Goal: Transaction & Acquisition: Book appointment/travel/reservation

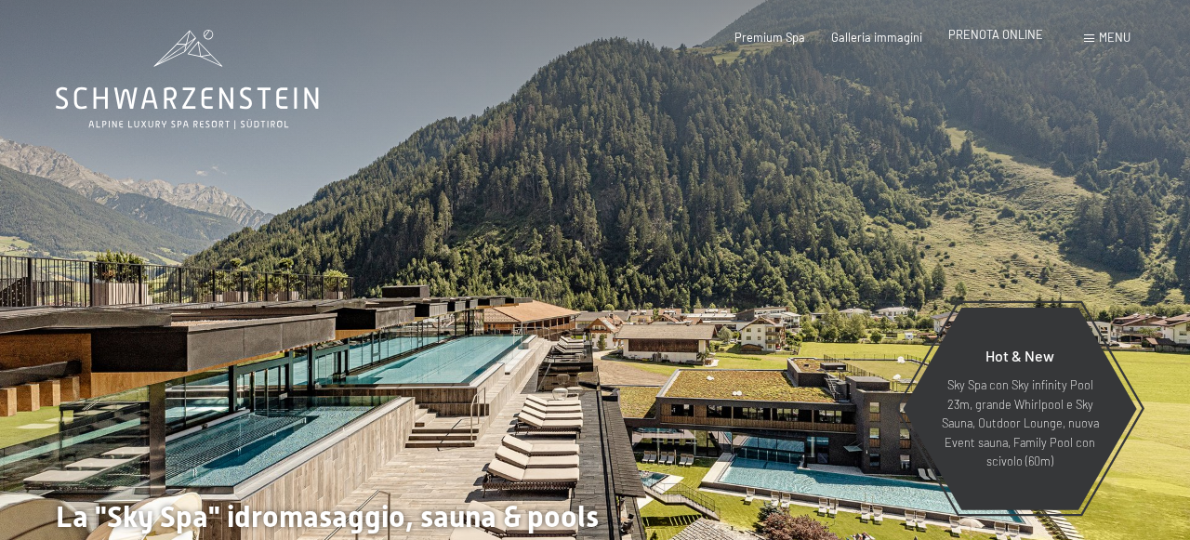
click at [1001, 34] on span "PRENOTA ONLINE" at bounding box center [995, 34] width 95 height 15
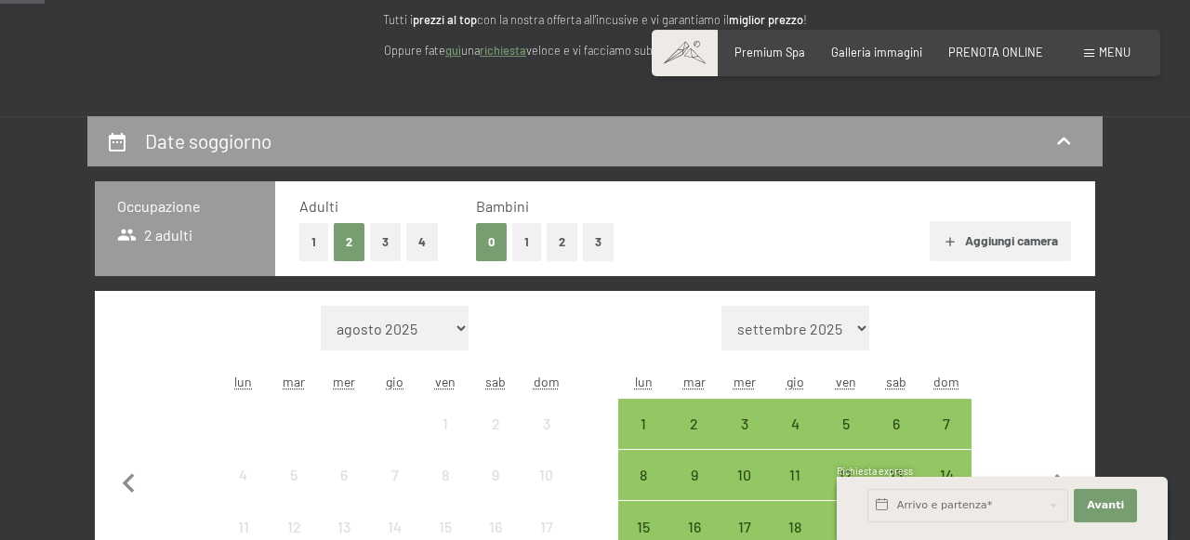
scroll to position [242, 0]
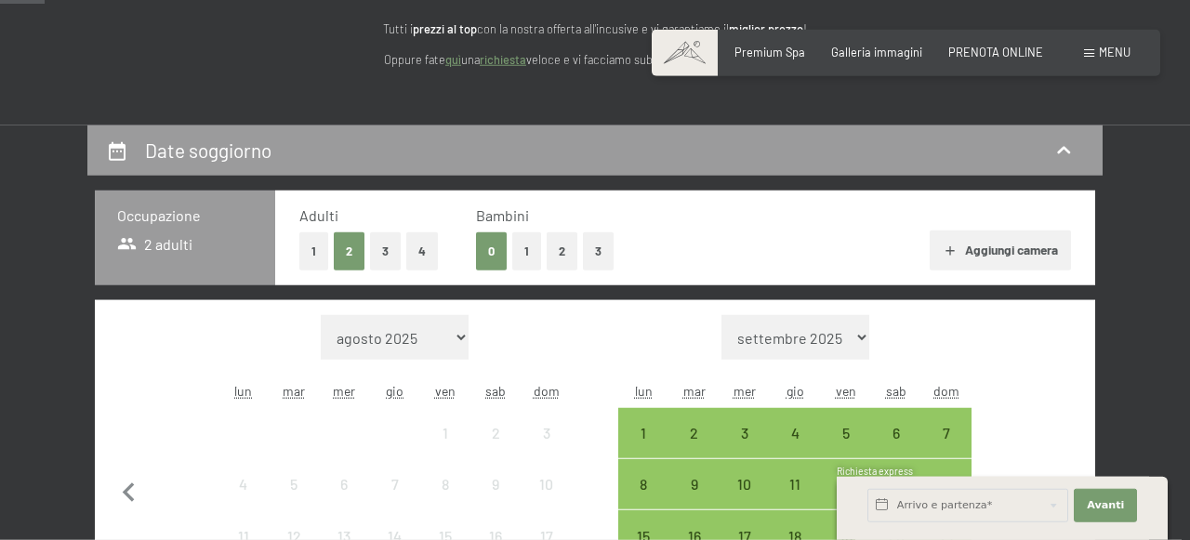
click at [1005, 244] on button "Aggiungi camera" at bounding box center [1000, 251] width 140 height 41
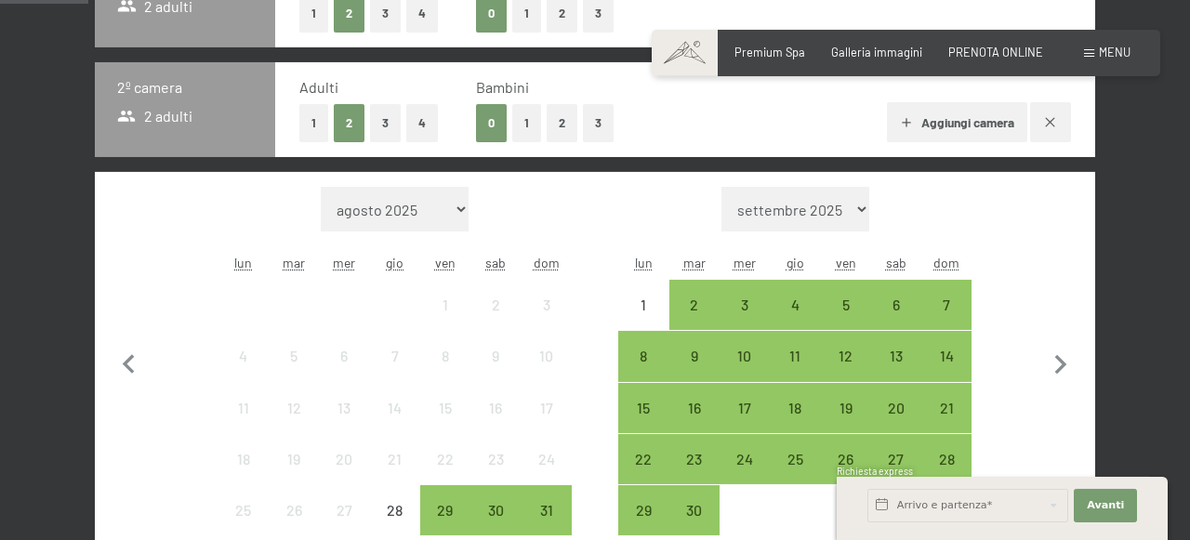
scroll to position [497, 0]
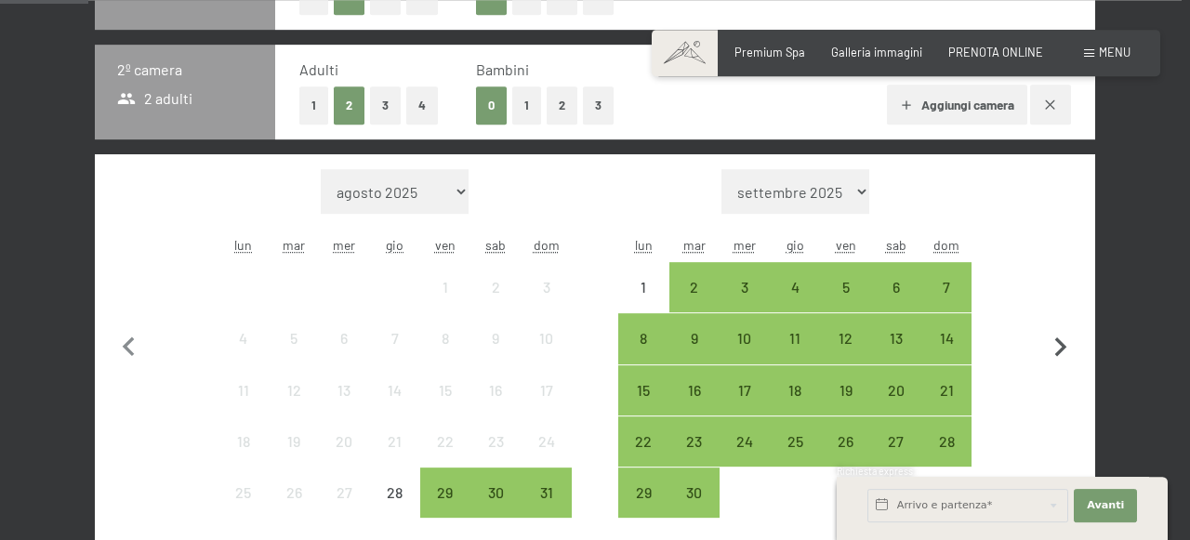
click at [1065, 341] on icon "button" at bounding box center [1060, 347] width 39 height 39
select select "2025-09-01"
select select "2025-10-01"
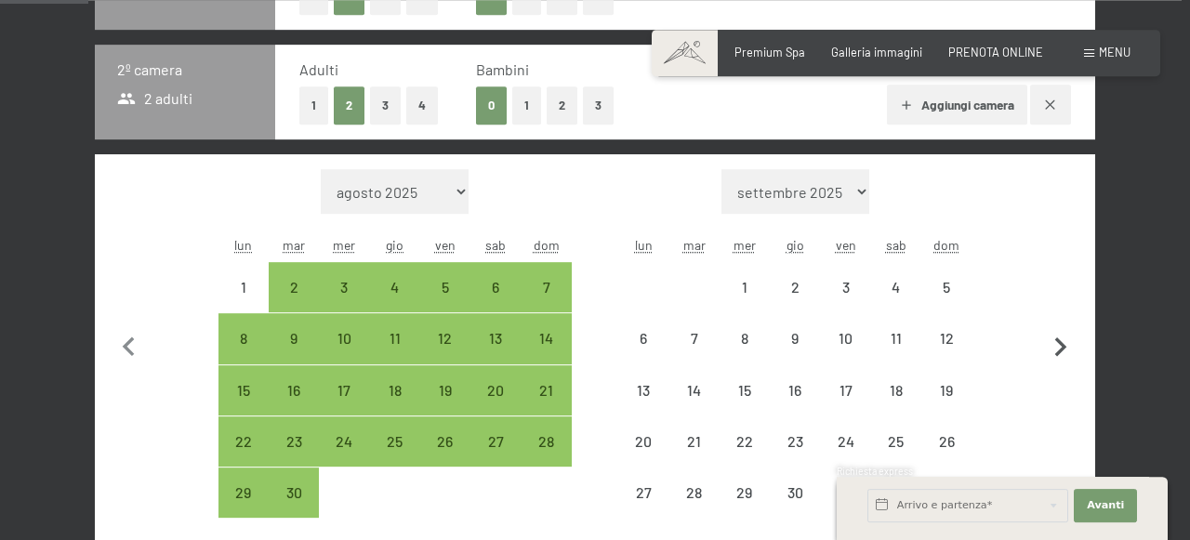
click at [1065, 341] on icon "button" at bounding box center [1060, 347] width 39 height 39
select select "2025-10-01"
select select "2025-11-01"
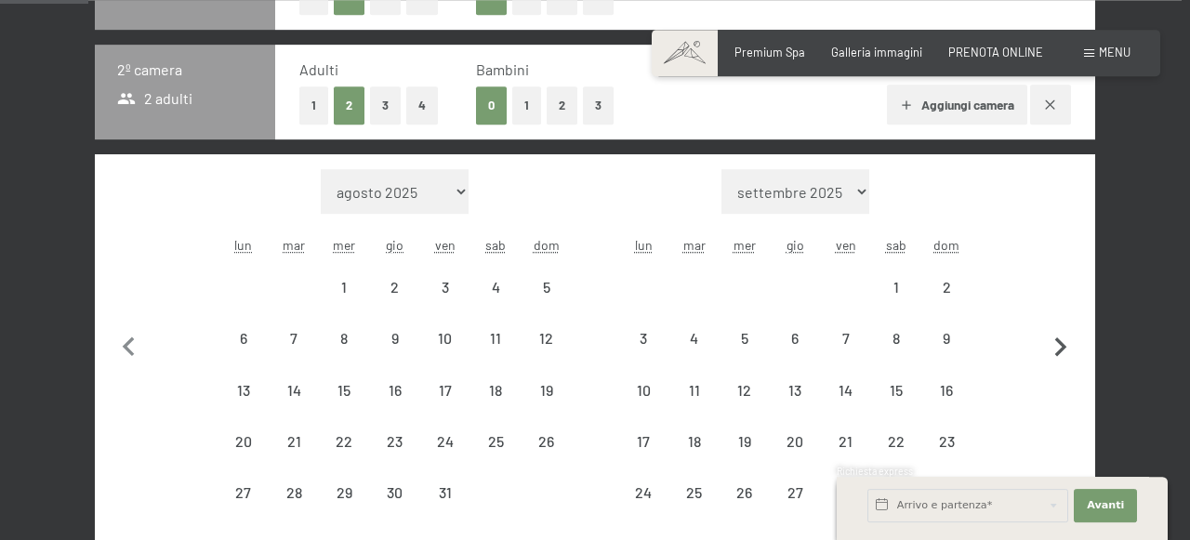
select select "2025-10-01"
select select "2025-11-01"
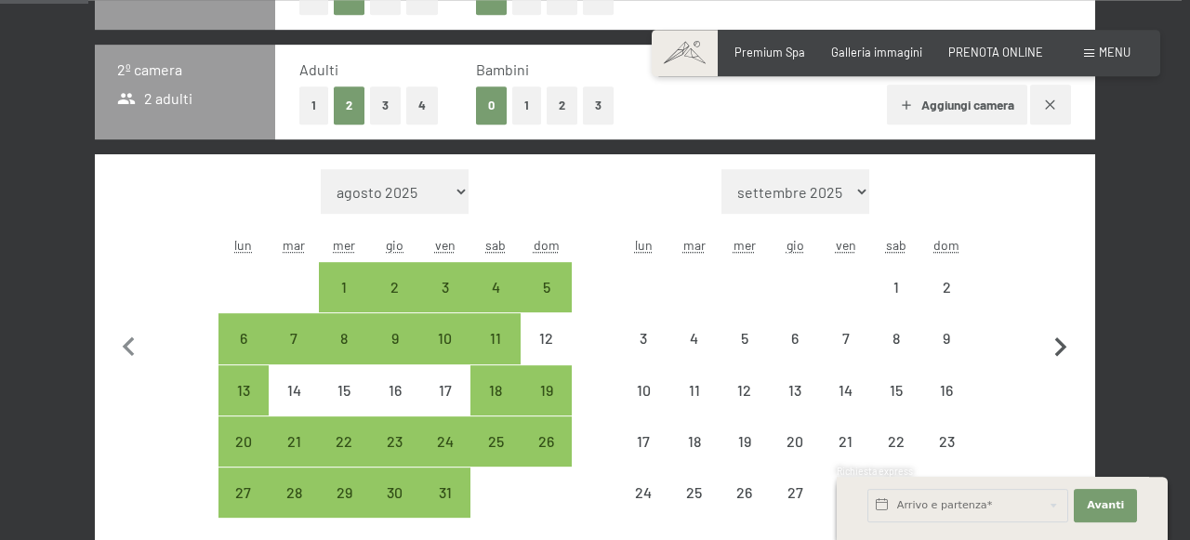
click at [1065, 341] on icon "button" at bounding box center [1060, 347] width 39 height 39
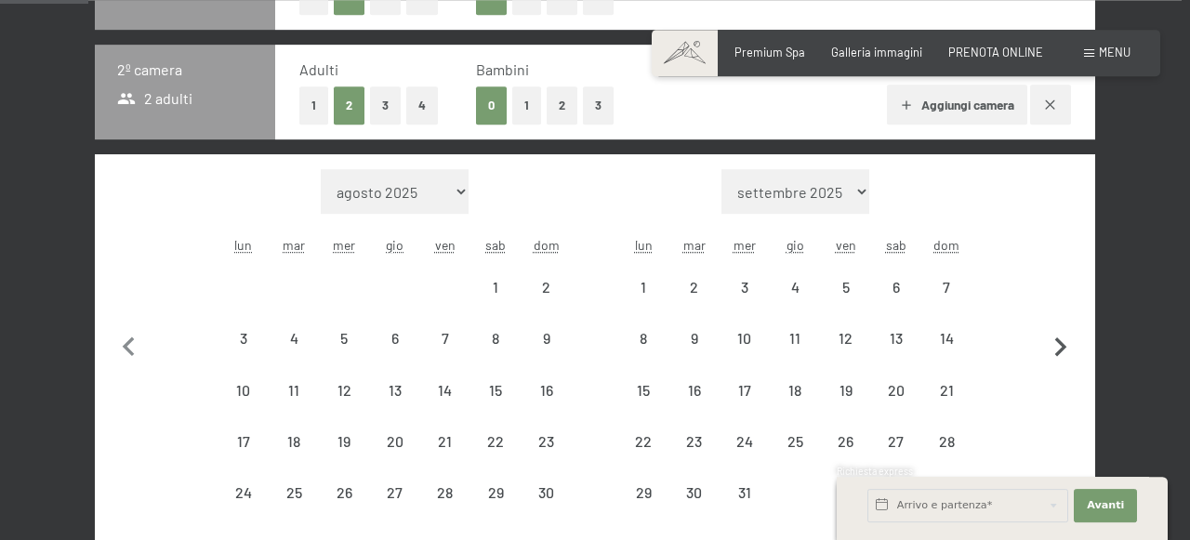
select select "2025-11-01"
select select "2025-12-01"
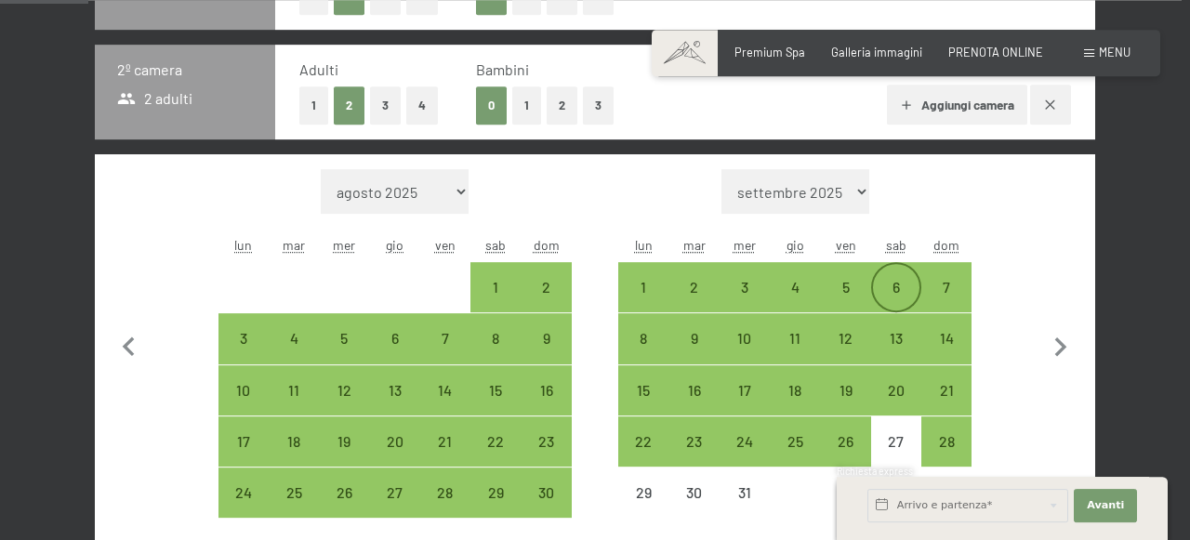
click at [900, 282] on div "6" at bounding box center [896, 303] width 46 height 46
select select "2025-11-01"
select select "2025-12-01"
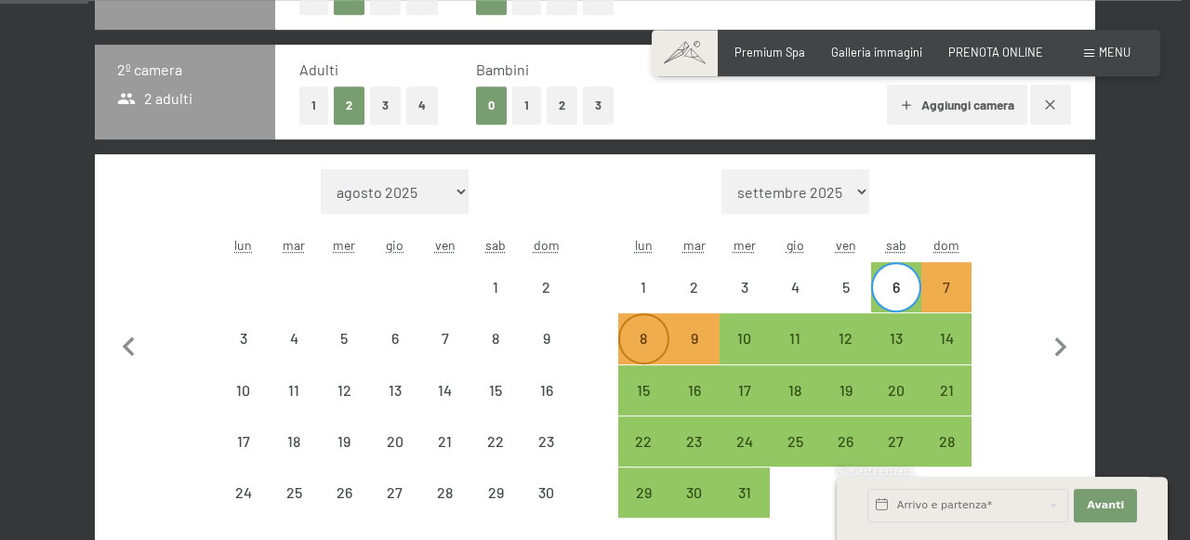
click at [648, 338] on div "8" at bounding box center [643, 354] width 46 height 46
select select "2025-11-01"
select select "2025-12-01"
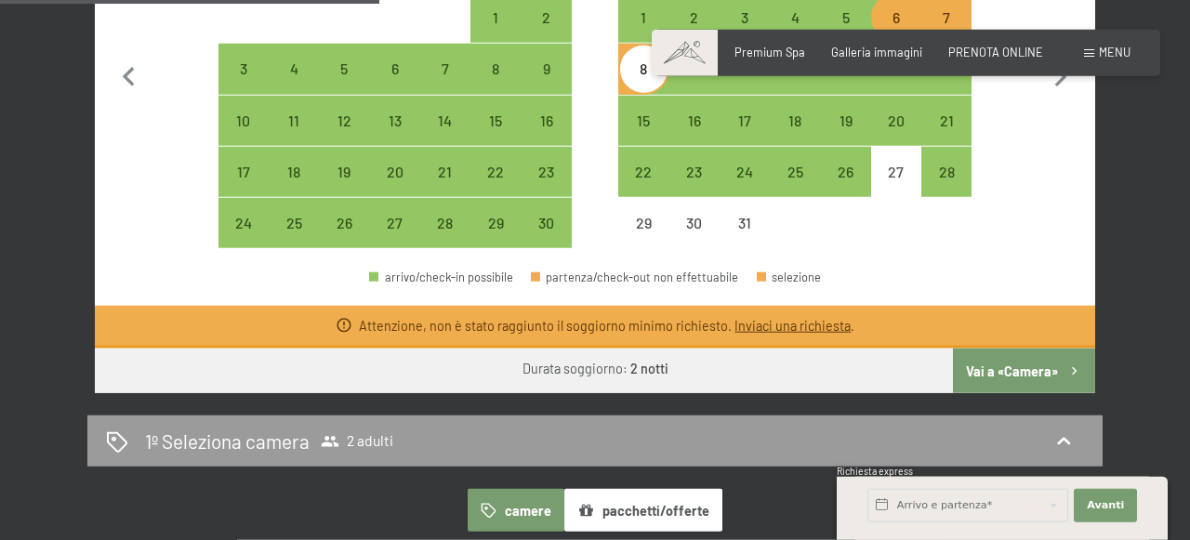
scroll to position [783, 0]
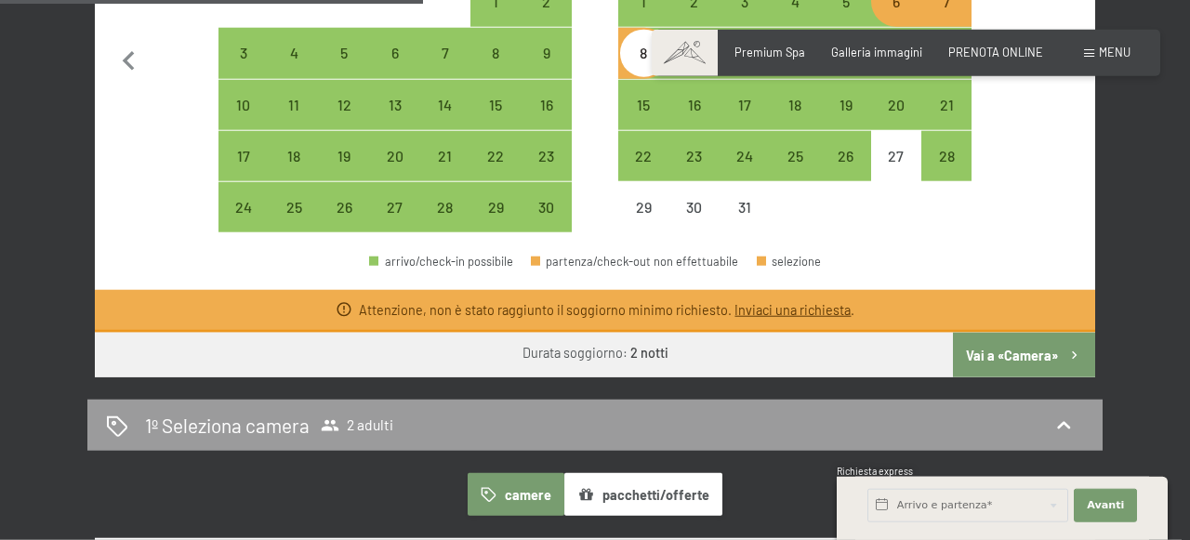
click at [995, 354] on button "Vai a «Camera»" at bounding box center [1024, 355] width 142 height 45
select select "2025-11-01"
select select "2025-12-01"
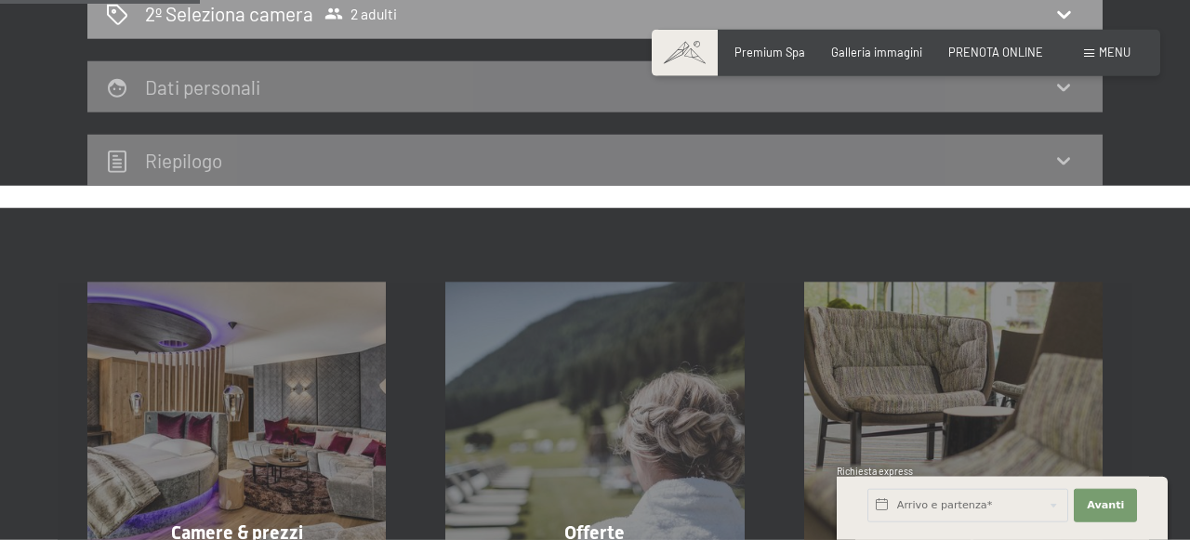
scroll to position [366, 0]
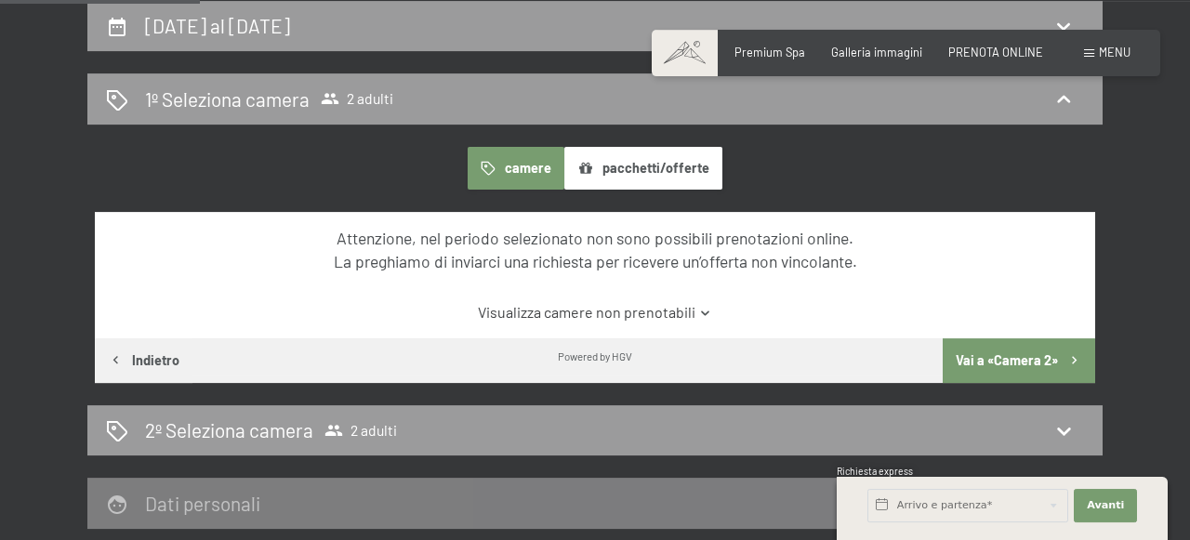
click at [660, 306] on link "Visualizza camere non prenotabili" at bounding box center [595, 312] width 940 height 20
